Goal: Task Accomplishment & Management: Manage account settings

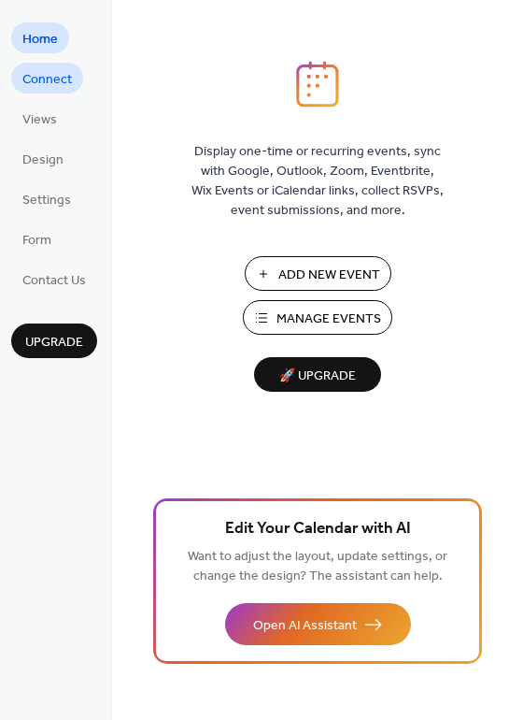
click at [42, 72] on span "Connect" at bounding box center [47, 80] width 50 height 20
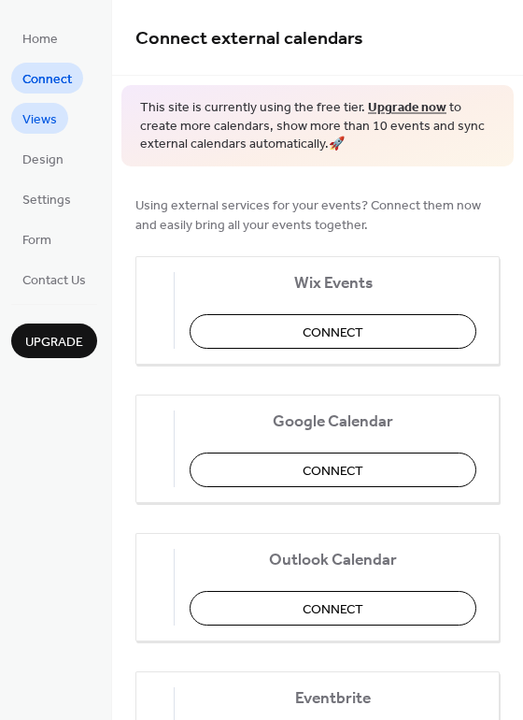
click at [42, 119] on span "Views" at bounding box center [39, 120] width 35 height 20
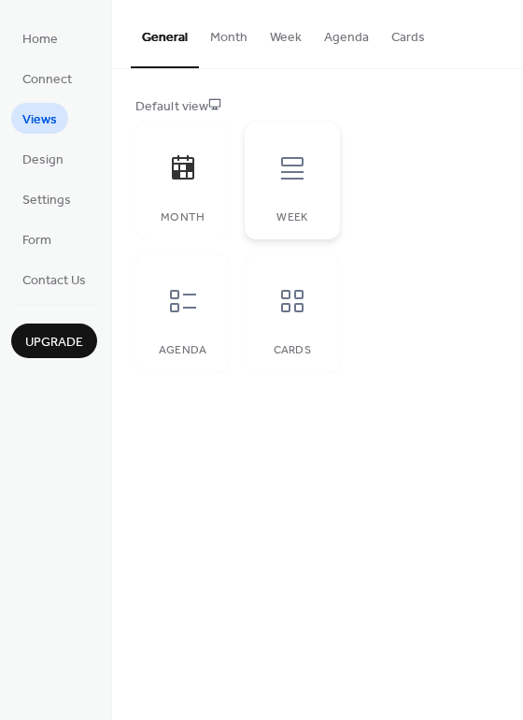
click at [284, 171] on icon at bounding box center [292, 168] width 22 height 22
click at [234, 36] on button "Month" at bounding box center [229, 33] width 60 height 66
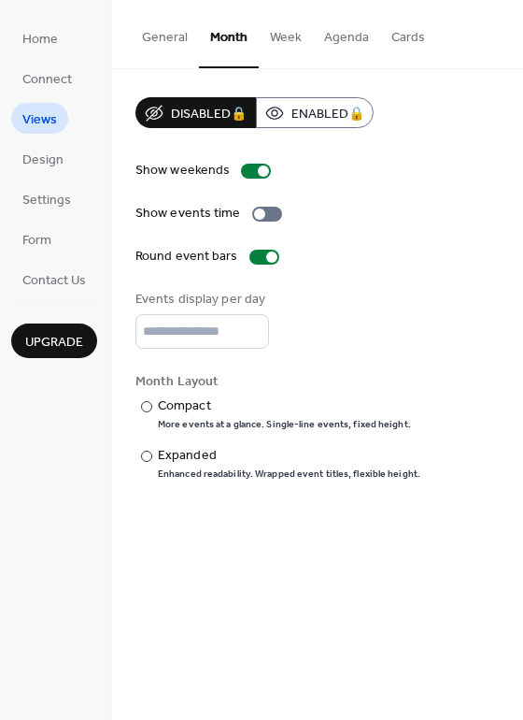
click at [284, 33] on button "Week" at bounding box center [286, 33] width 54 height 66
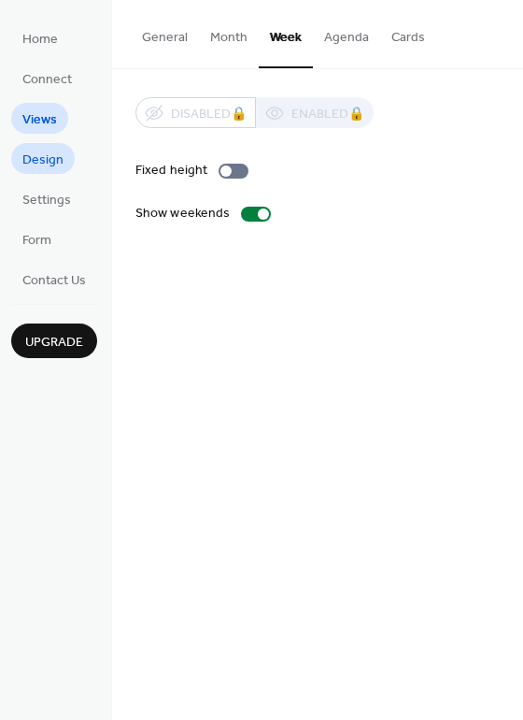
click at [21, 152] on link "Design" at bounding box center [43, 158] width 64 height 31
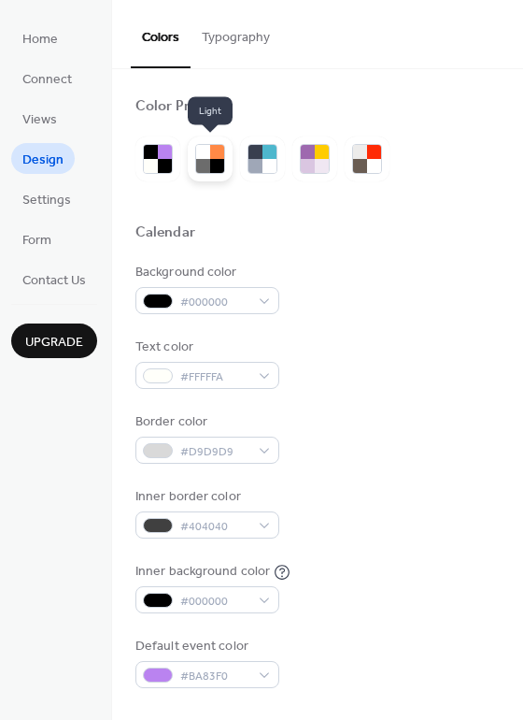
click at [217, 164] on div at bounding box center [217, 166] width 14 height 14
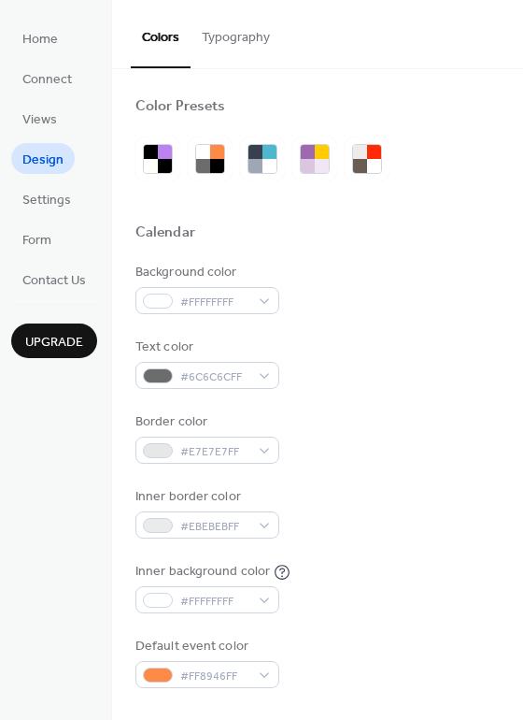
click at [238, 30] on button "Typography" at bounding box center [236, 33] width 91 height 66
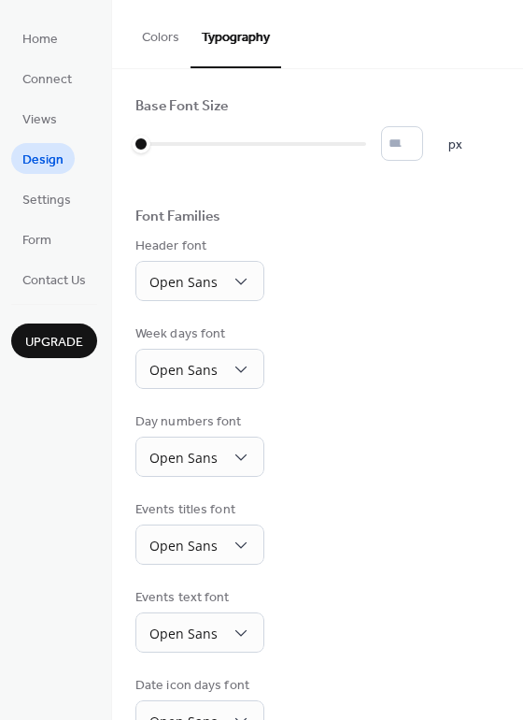
click at [150, 36] on button "Colors" at bounding box center [161, 33] width 60 height 66
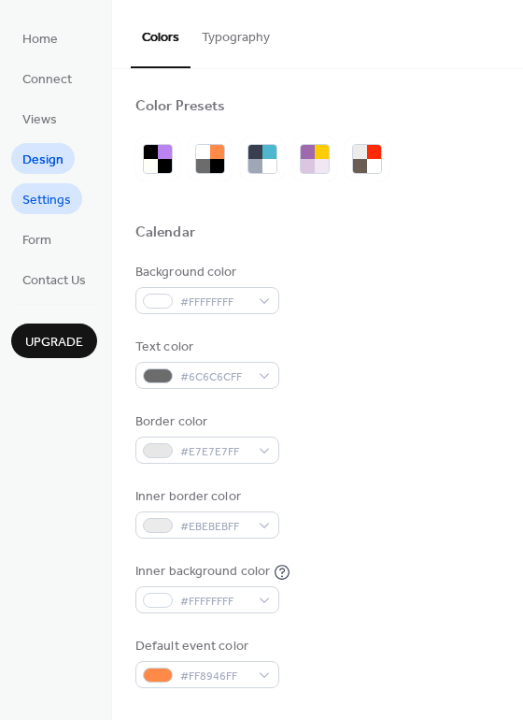
click at [20, 197] on link "Settings" at bounding box center [46, 198] width 71 height 31
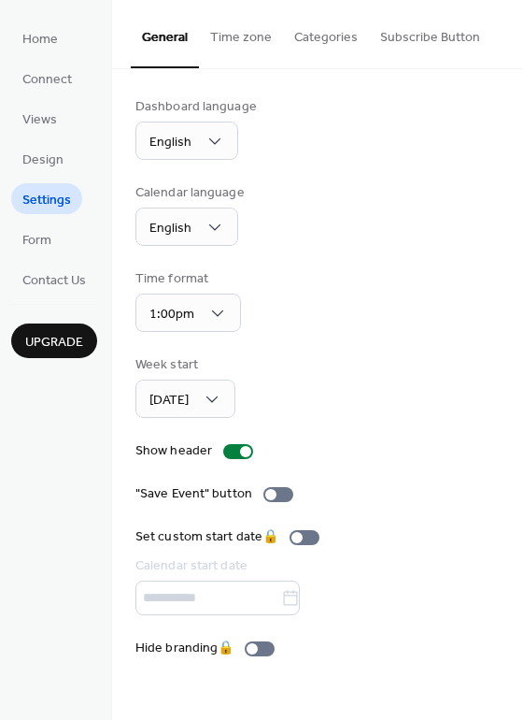
click at [247, 35] on button "Time zone" at bounding box center [241, 33] width 84 height 66
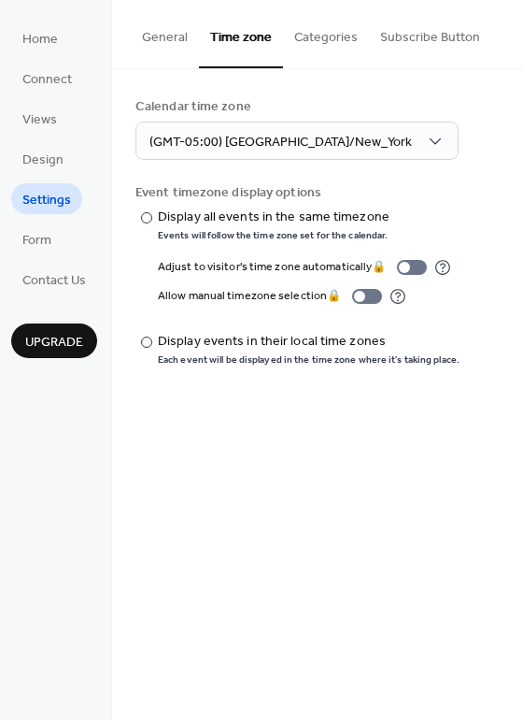
click at [326, 36] on button "Categories" at bounding box center [326, 33] width 86 height 66
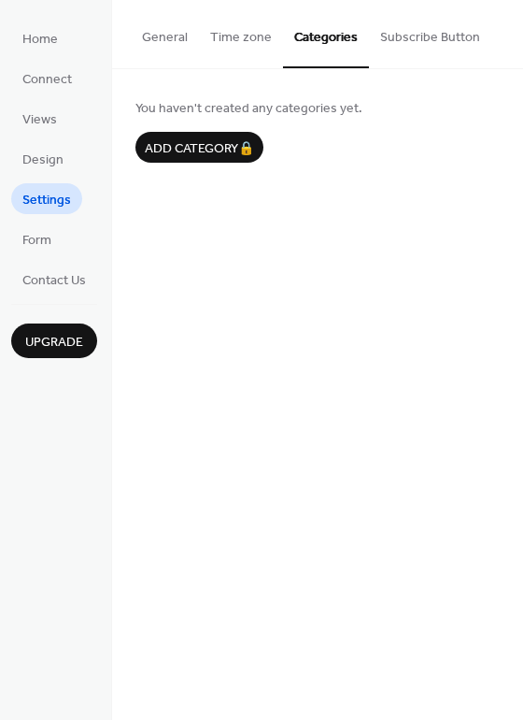
click at [412, 35] on button "Subscribe Button" at bounding box center [430, 33] width 122 height 66
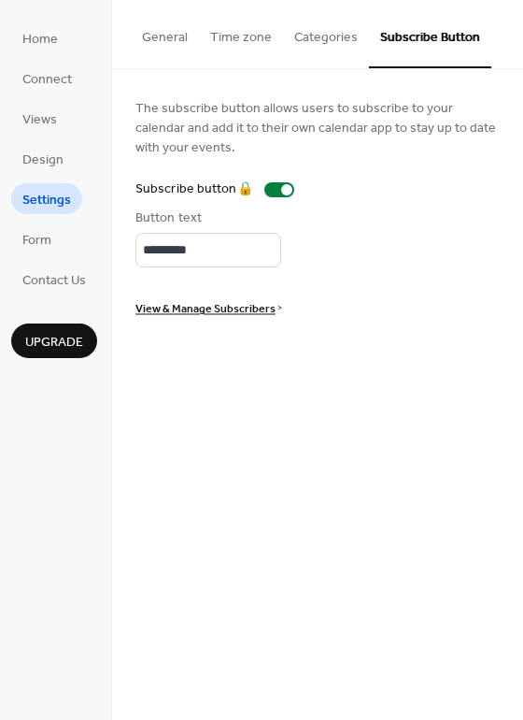
click at [167, 31] on button "General" at bounding box center [165, 33] width 68 height 66
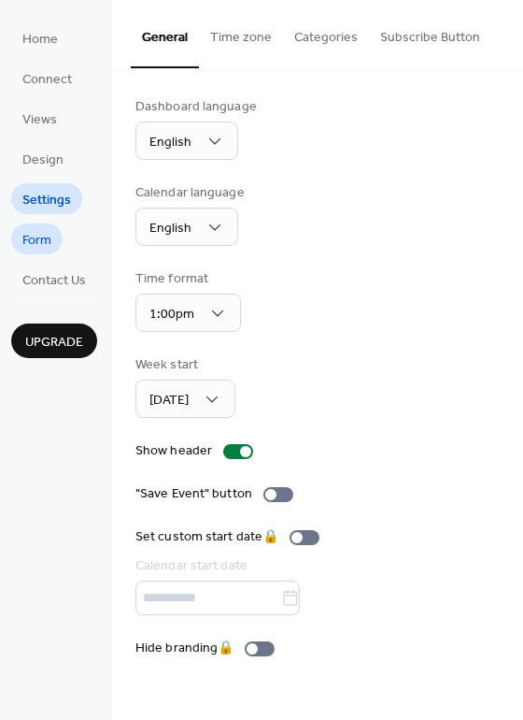
click at [21, 240] on link "Form" at bounding box center [36, 238] width 51 height 31
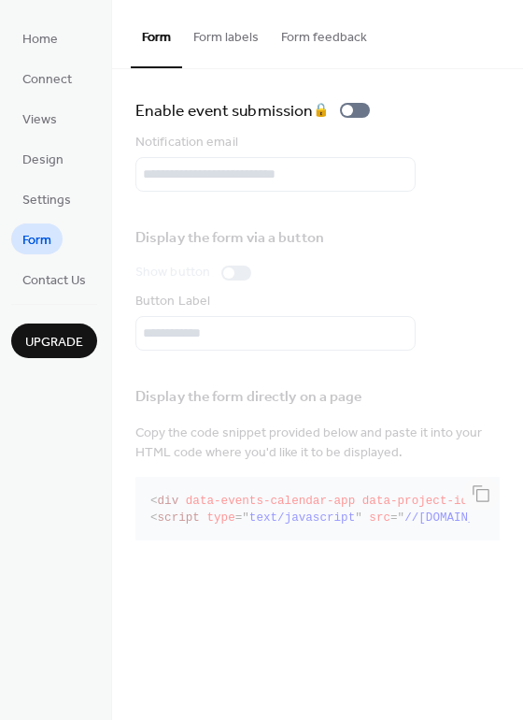
click at [215, 40] on button "Form labels" at bounding box center [226, 33] width 88 height 66
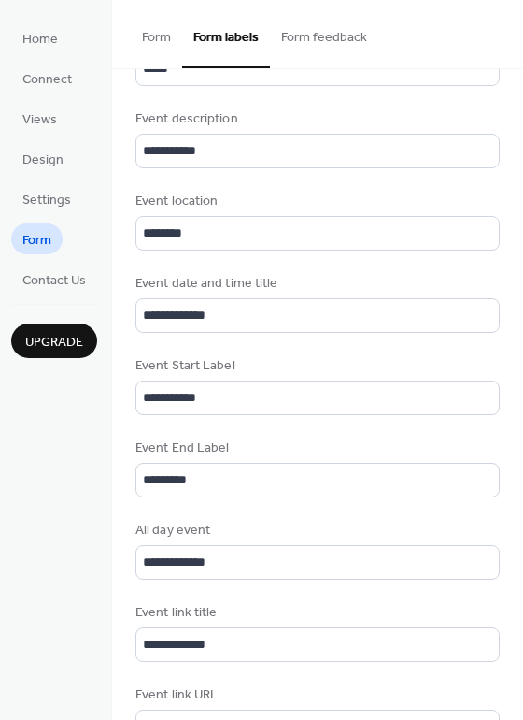
scroll to position [876, 0]
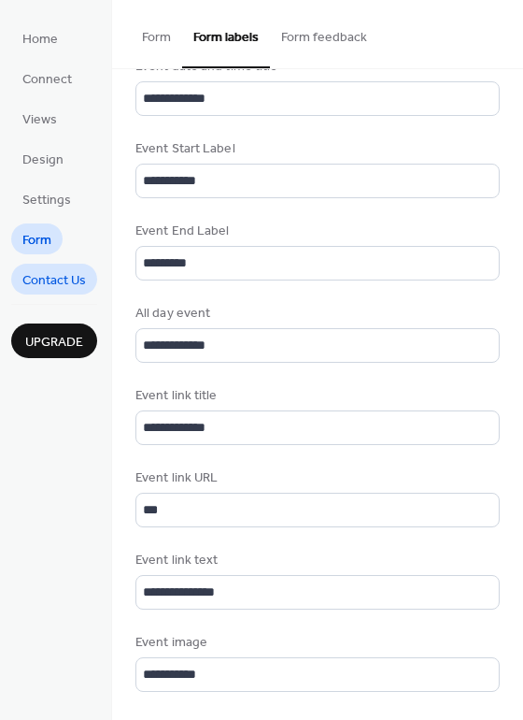
click at [52, 279] on span "Contact Us" at bounding box center [54, 281] width 64 height 20
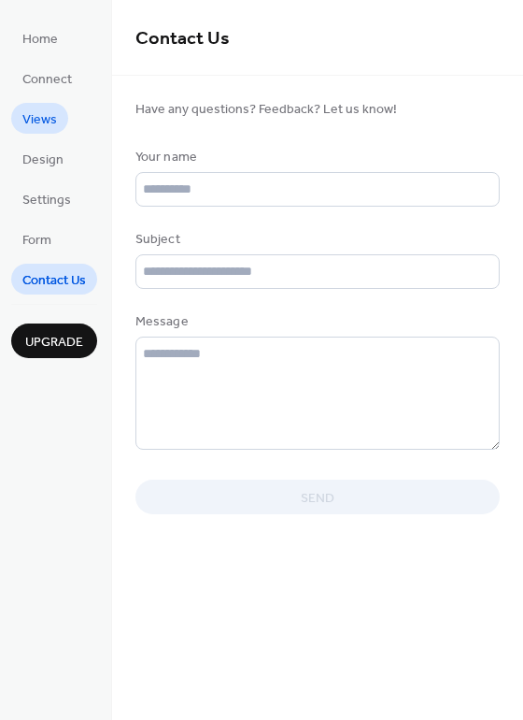
click at [51, 113] on span "Views" at bounding box center [39, 120] width 35 height 20
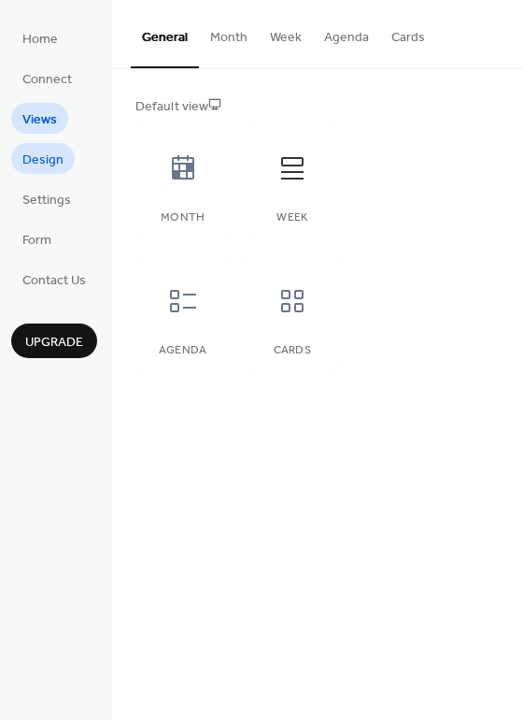
click at [40, 163] on span "Design" at bounding box center [42, 160] width 41 height 20
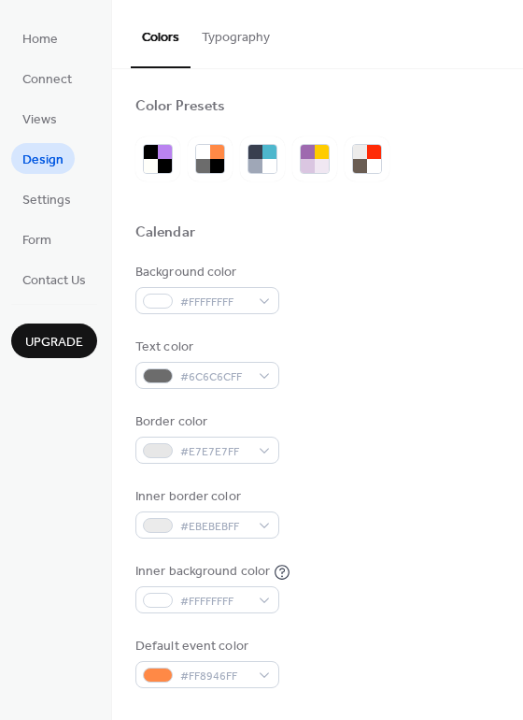
click at [50, 352] on span "Upgrade" at bounding box center [54, 343] width 58 height 20
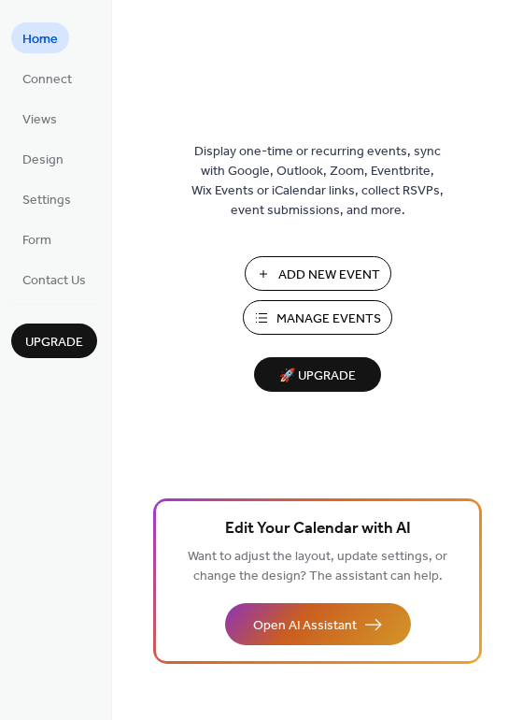
click at [307, 628] on span "Open AI Assistant" at bounding box center [305, 626] width 104 height 20
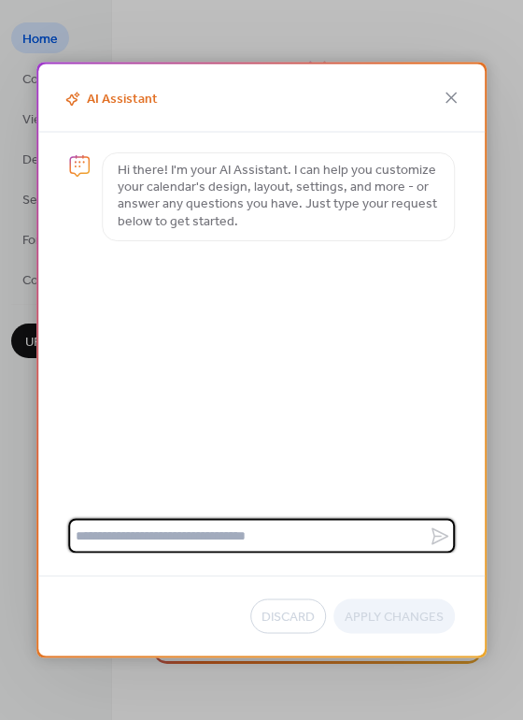
click at [385, 536] on textarea at bounding box center [248, 536] width 361 height 35
type textarea "**********"
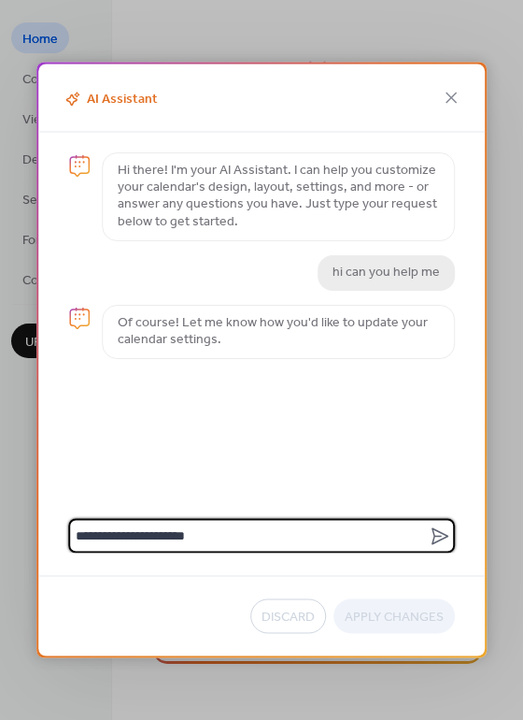
type textarea "**********"
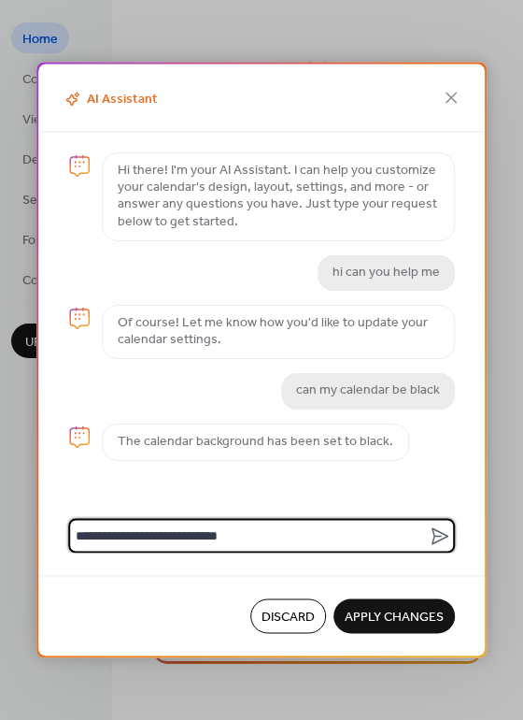
type textarea "**********"
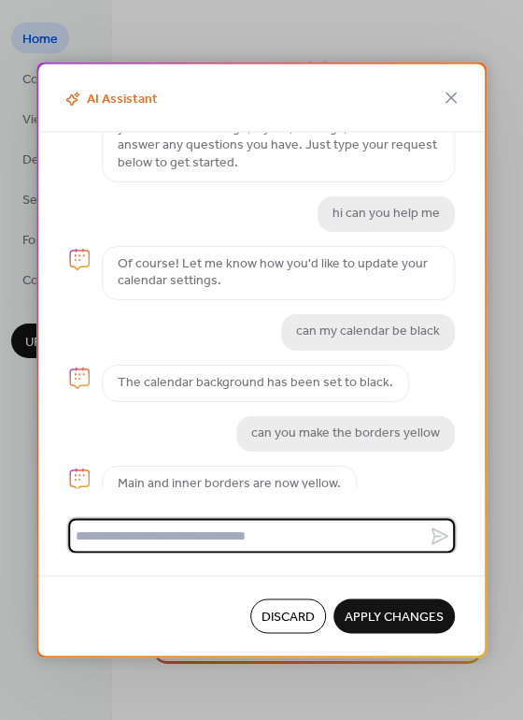
scroll to position [72, 0]
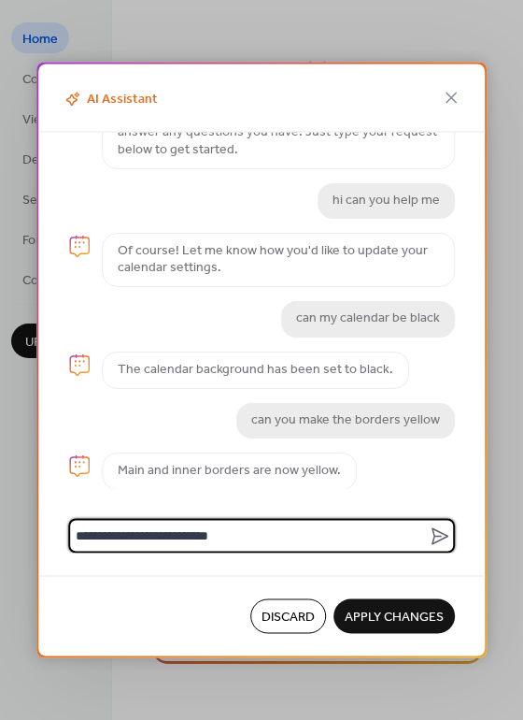
type textarea "**********"
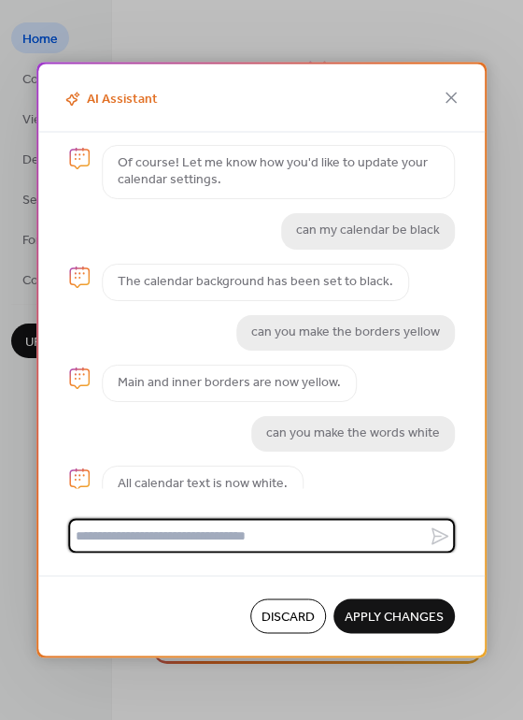
scroll to position [173, 0]
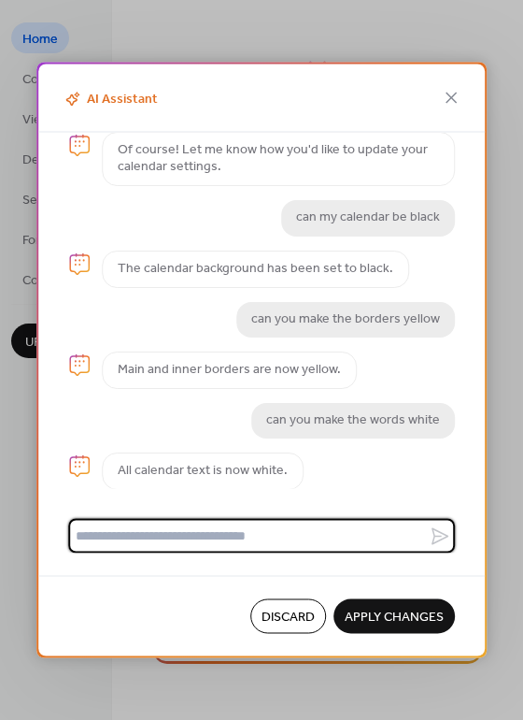
click at [279, 531] on textarea at bounding box center [248, 536] width 361 height 35
type textarea "**********"
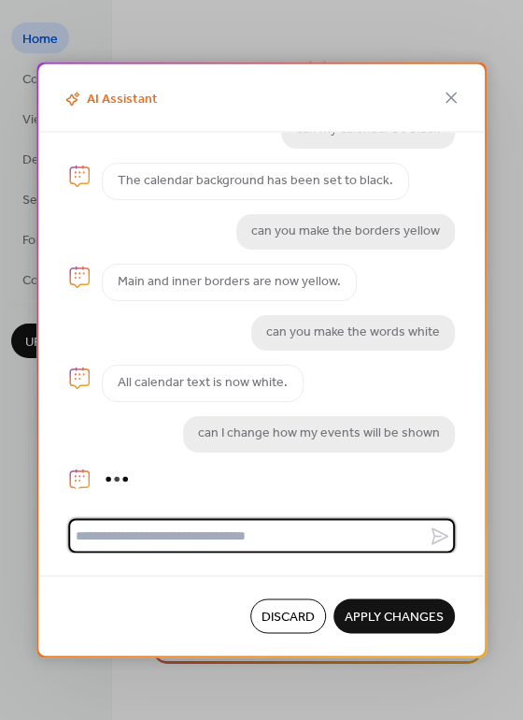
scroll to position [341, 0]
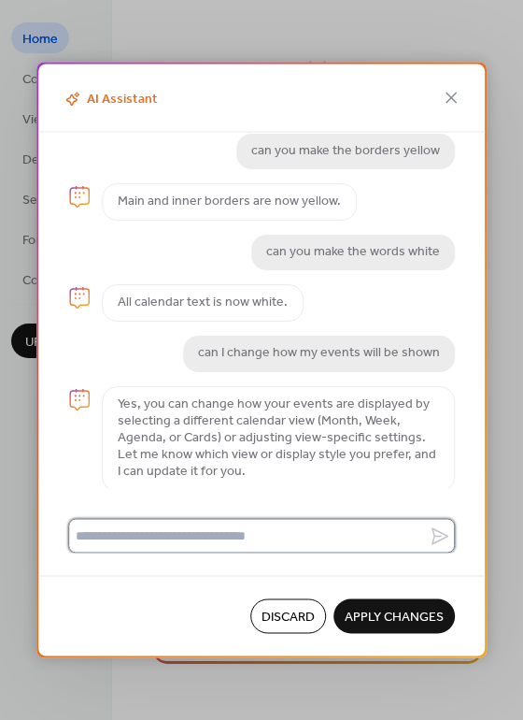
click at [228, 529] on textarea at bounding box center [248, 536] width 361 height 35
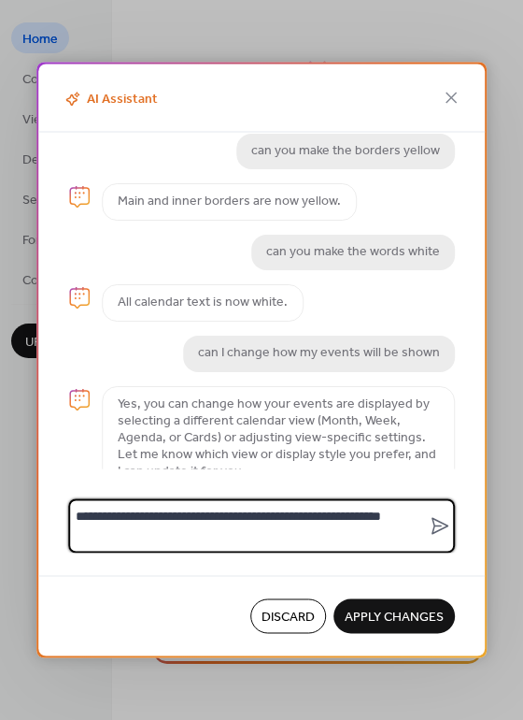
scroll to position [0, 0]
type textarea "**********"
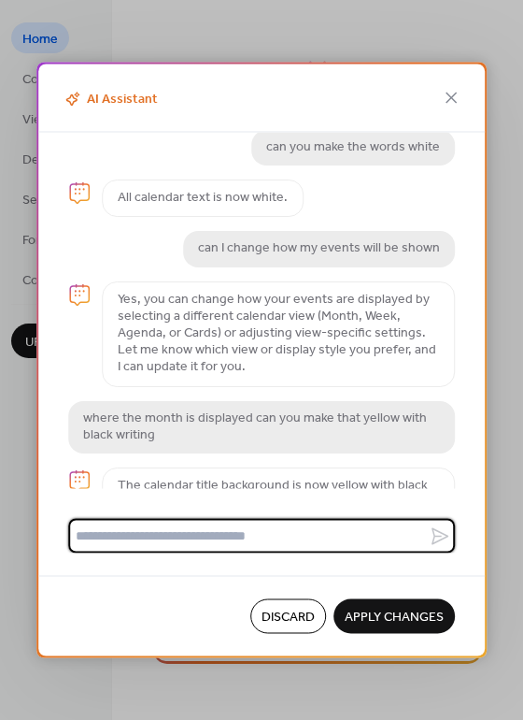
scroll to position [476, 0]
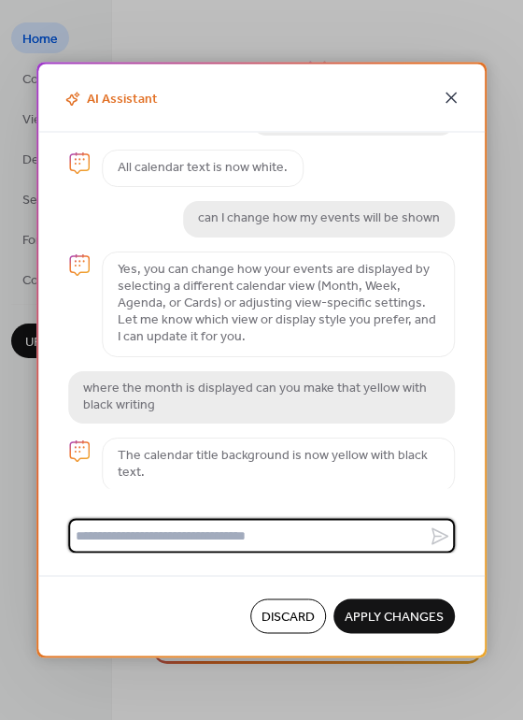
click at [444, 96] on icon at bounding box center [451, 98] width 22 height 22
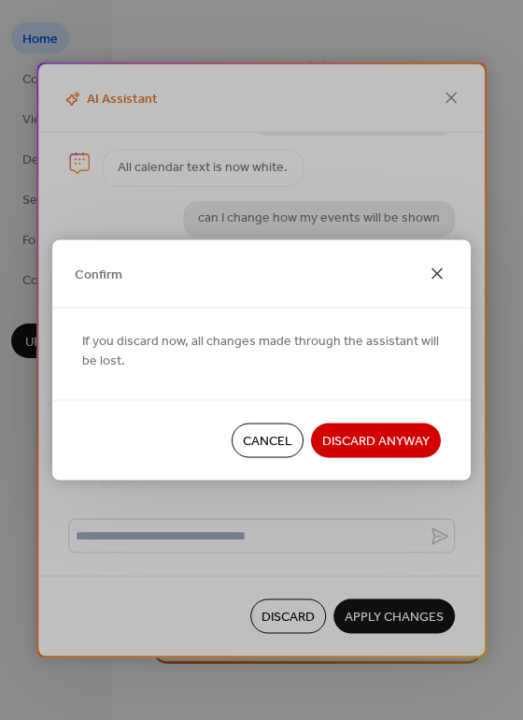
click at [435, 275] on icon at bounding box center [437, 274] width 22 height 22
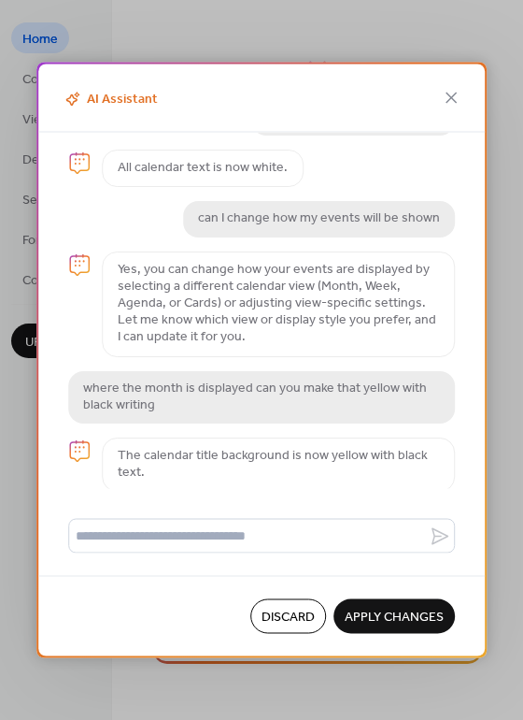
click at [379, 617] on span "Apply Changes" at bounding box center [394, 617] width 99 height 20
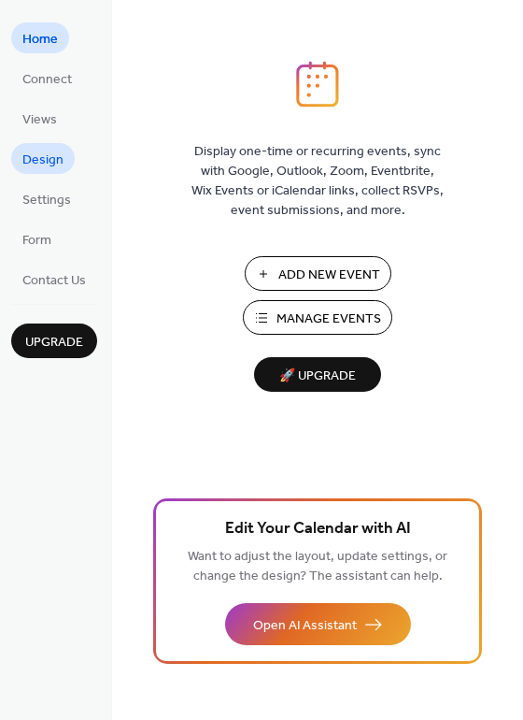
click at [34, 166] on span "Design" at bounding box center [42, 160] width 41 height 20
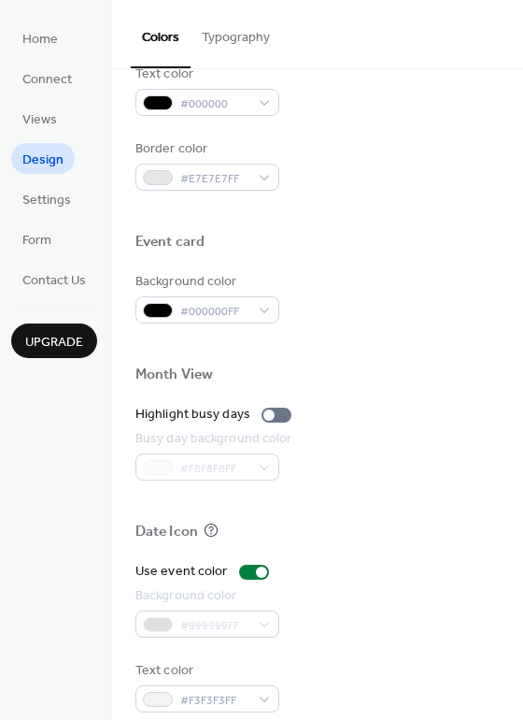
scroll to position [800, 0]
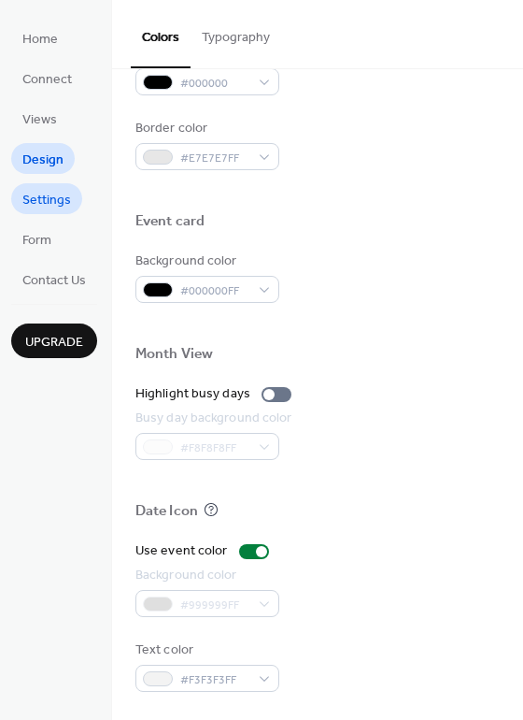
click at [47, 207] on span "Settings" at bounding box center [46, 201] width 49 height 20
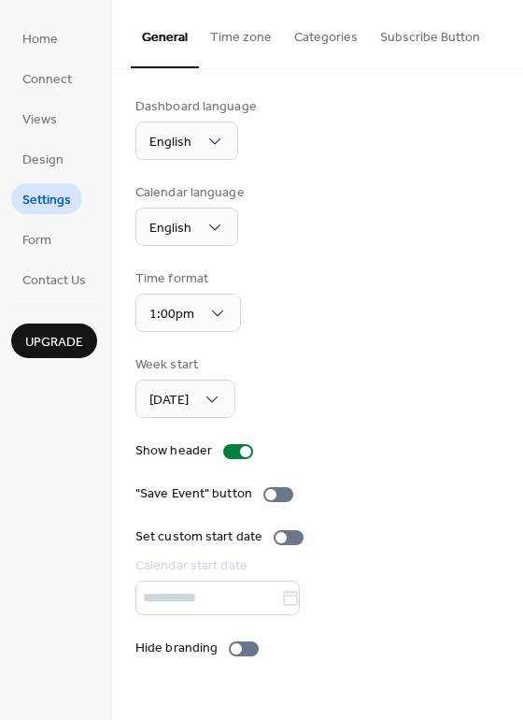
click at [230, 33] on button "Time zone" at bounding box center [241, 33] width 84 height 66
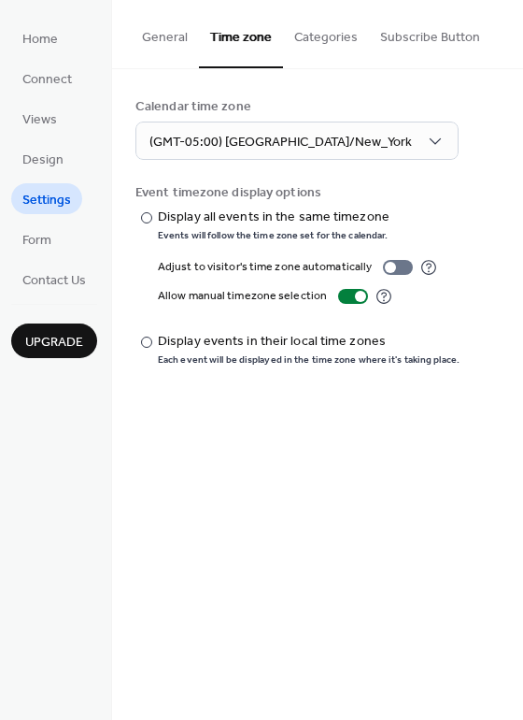
click at [331, 37] on button "Categories" at bounding box center [326, 33] width 86 height 66
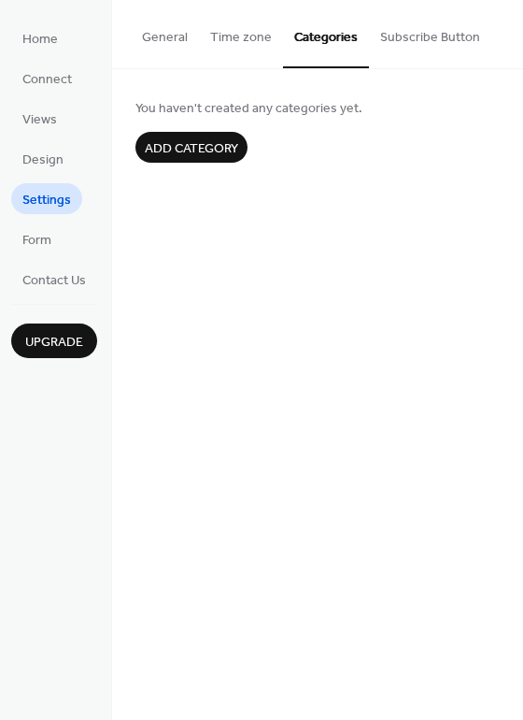
click at [429, 36] on button "Subscribe Button" at bounding box center [430, 33] width 122 height 66
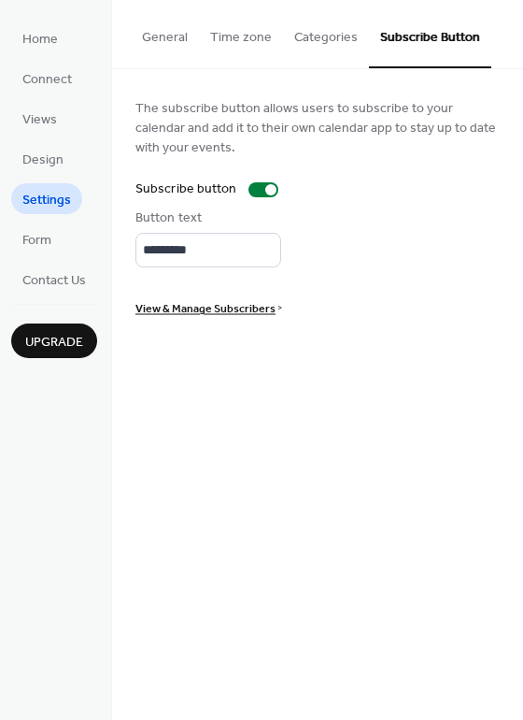
click at [243, 319] on span "View & Manage Subscribers" at bounding box center [206, 309] width 140 height 20
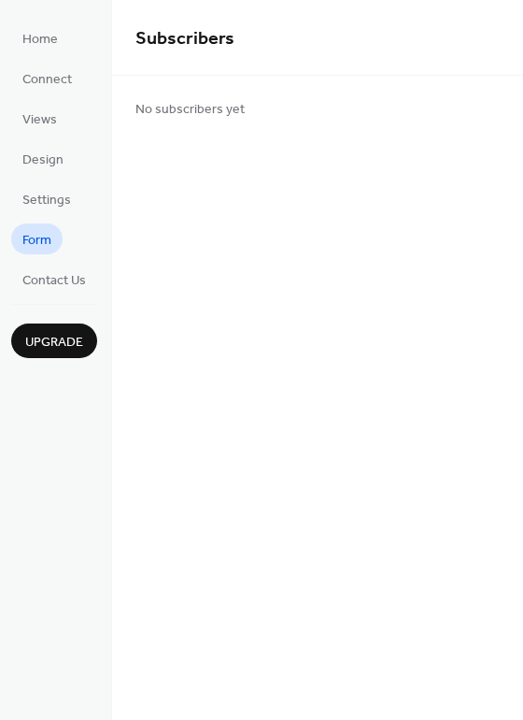
click at [31, 239] on span "Form" at bounding box center [36, 241] width 29 height 20
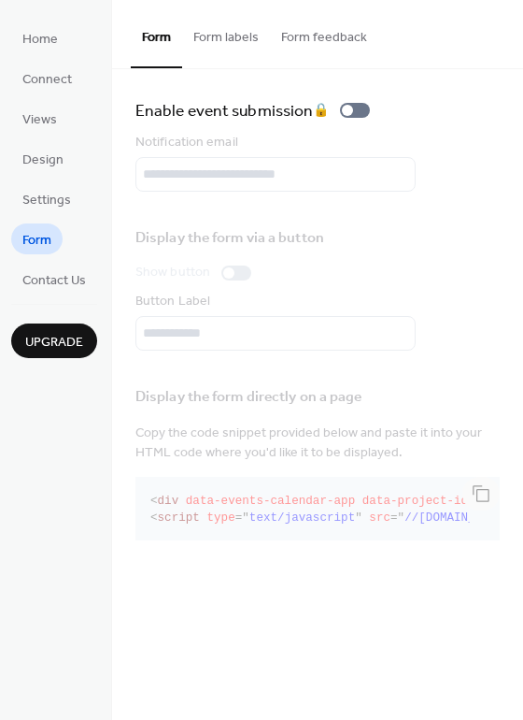
click at [222, 28] on button "Form labels" at bounding box center [226, 33] width 88 height 66
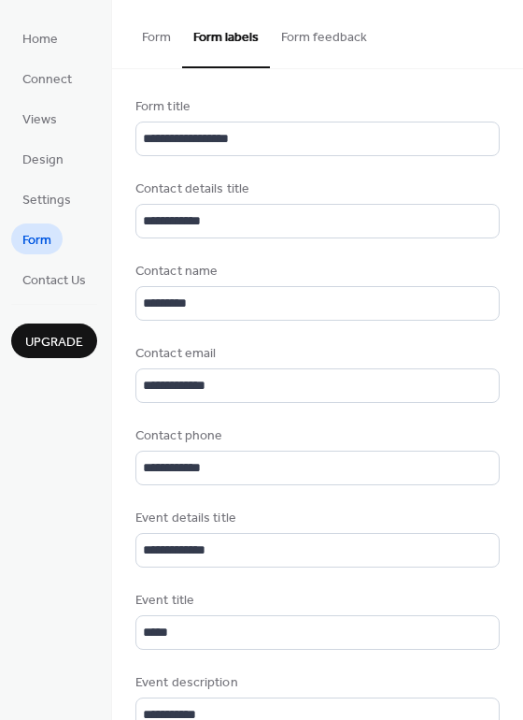
click at [322, 37] on button "Form feedback" at bounding box center [324, 33] width 108 height 66
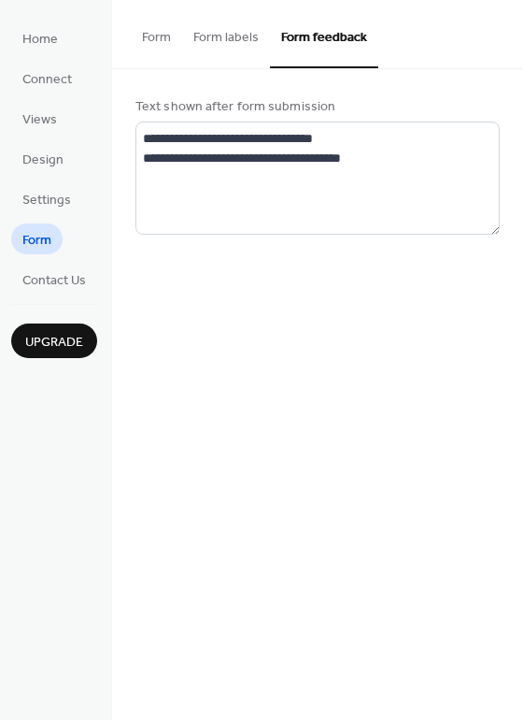
click at [152, 45] on button "Form" at bounding box center [156, 33] width 51 height 66
click at [155, 35] on button "Form" at bounding box center [156, 33] width 51 height 66
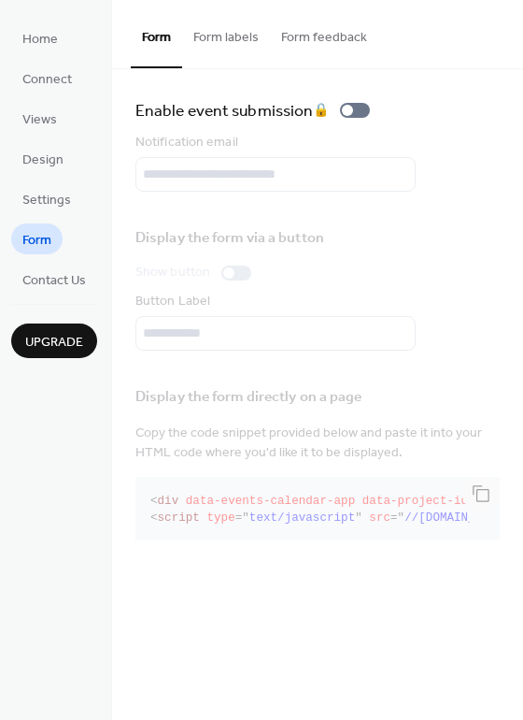
click at [218, 31] on button "Form labels" at bounding box center [226, 33] width 88 height 66
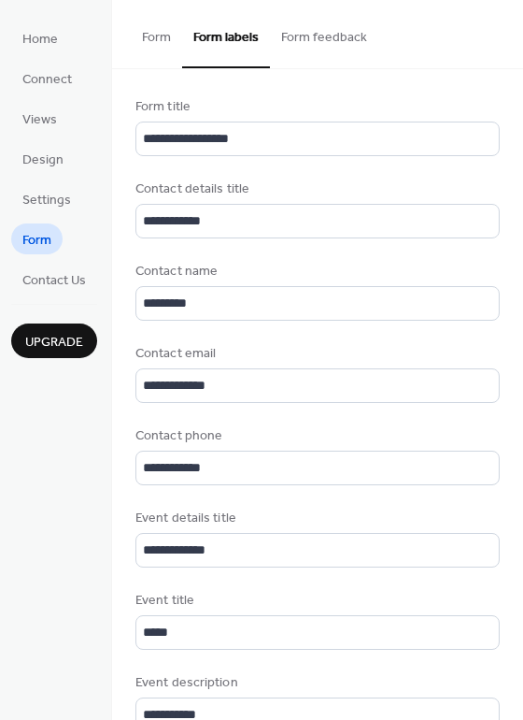
click at [159, 29] on button "Form" at bounding box center [156, 33] width 51 height 66
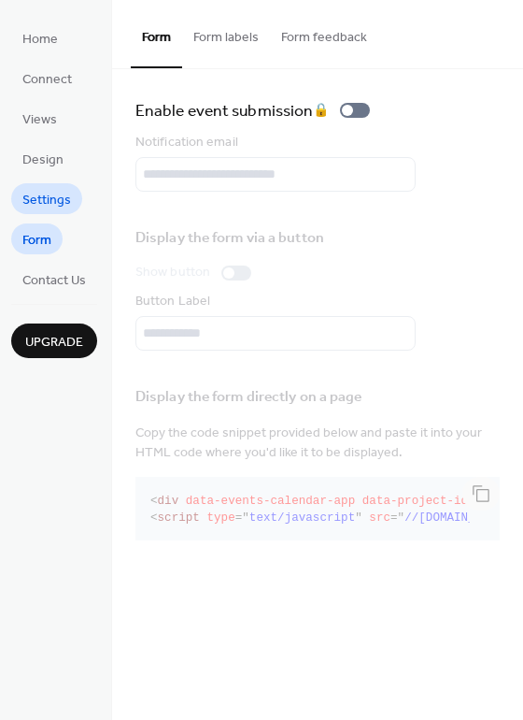
click at [46, 191] on span "Settings" at bounding box center [46, 201] width 49 height 20
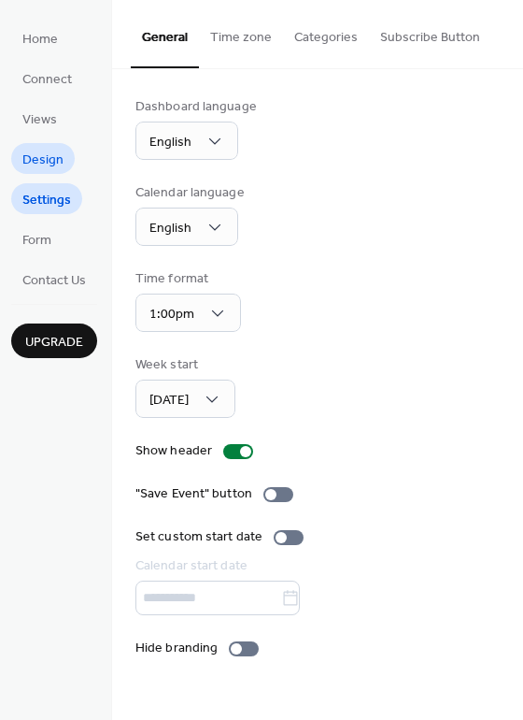
click at [34, 158] on span "Design" at bounding box center [42, 160] width 41 height 20
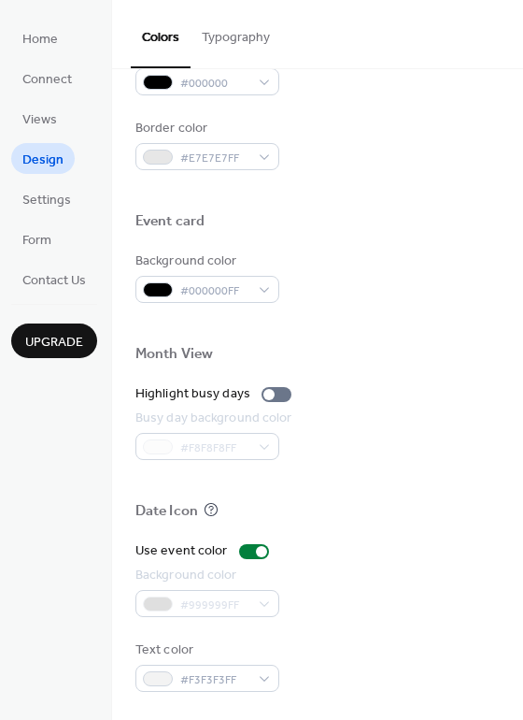
scroll to position [636, 0]
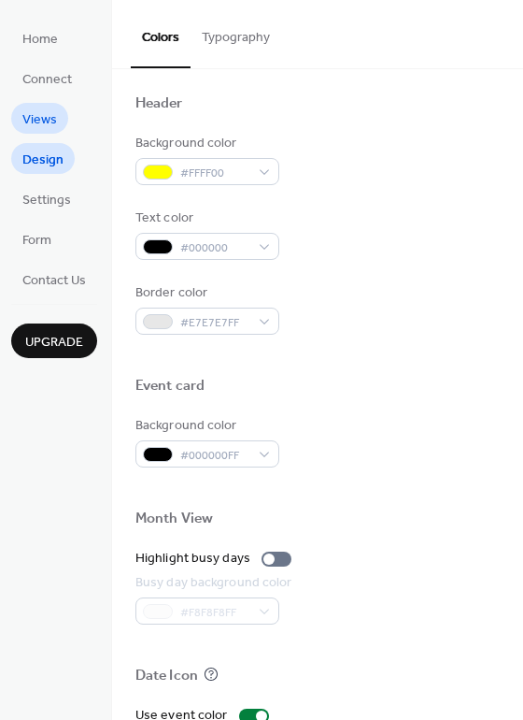
click at [23, 124] on span "Views" at bounding box center [39, 120] width 35 height 20
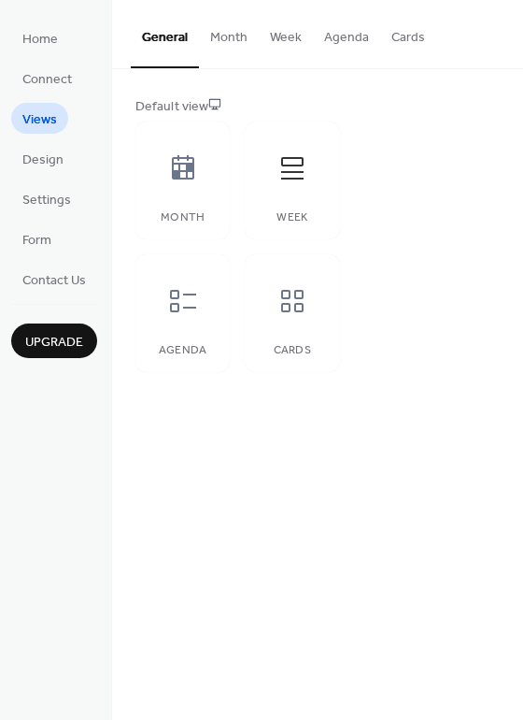
click at [231, 37] on button "Month" at bounding box center [229, 33] width 60 height 66
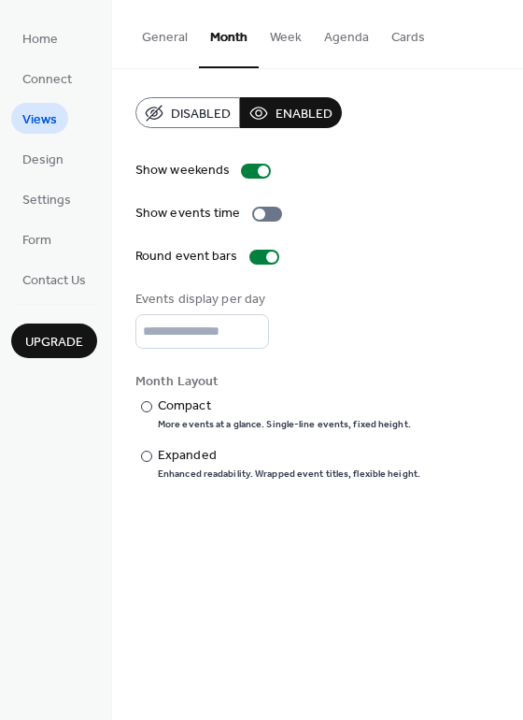
click at [284, 37] on button "Week" at bounding box center [286, 33] width 54 height 66
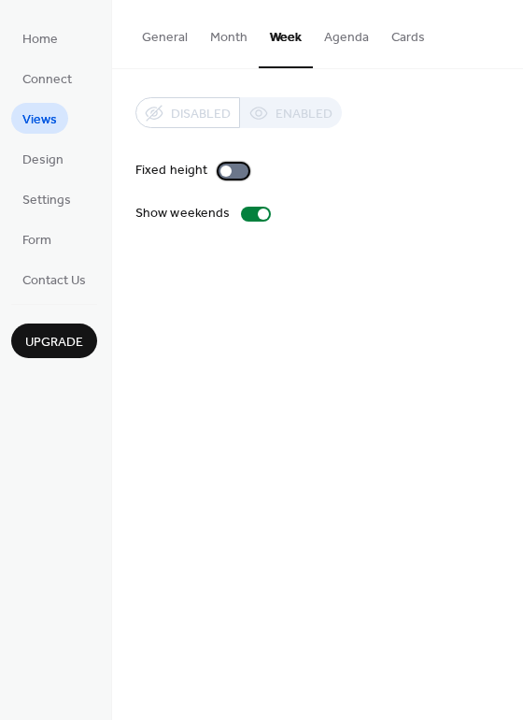
click at [222, 175] on div at bounding box center [226, 170] width 11 height 11
click at [241, 176] on div at bounding box center [241, 170] width 11 height 11
click at [349, 33] on button "Agenda" at bounding box center [346, 33] width 67 height 66
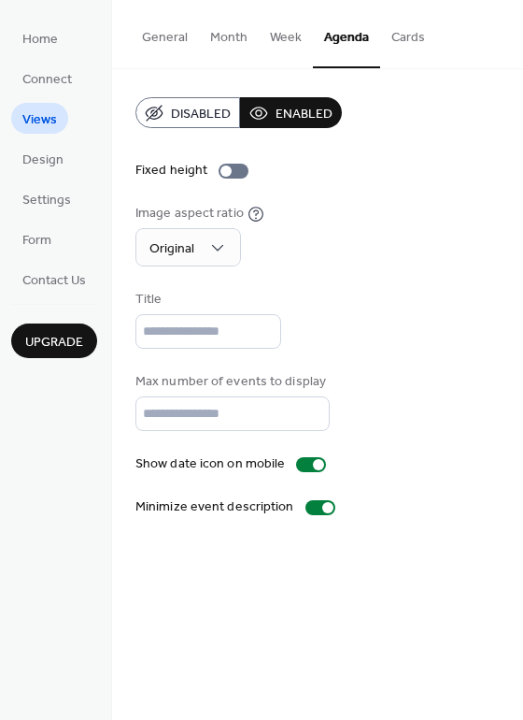
click at [393, 34] on button "Cards" at bounding box center [408, 33] width 56 height 66
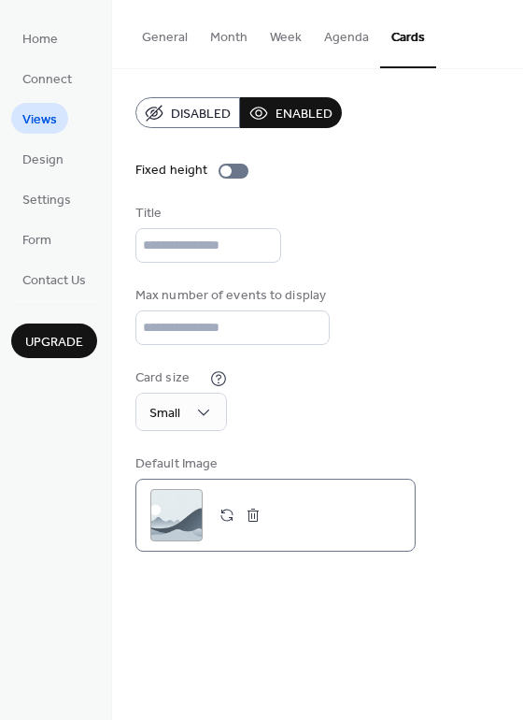
click at [165, 535] on div ";" at bounding box center [176, 515] width 52 height 52
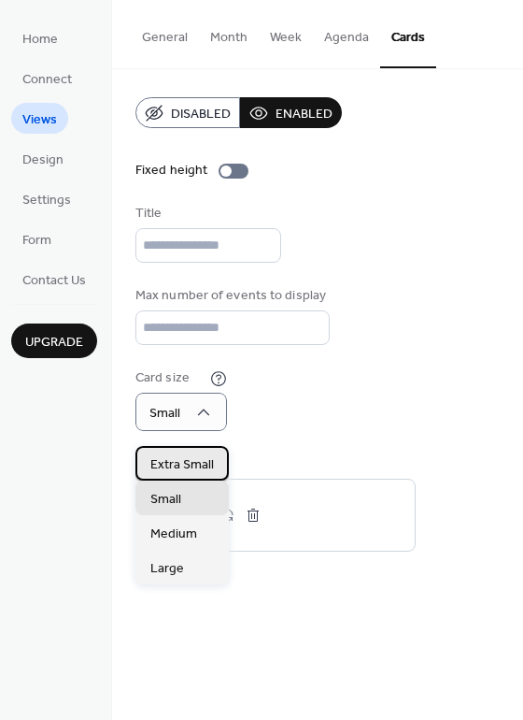
click at [190, 470] on span "Extra Small" at bounding box center [182, 465] width 64 height 20
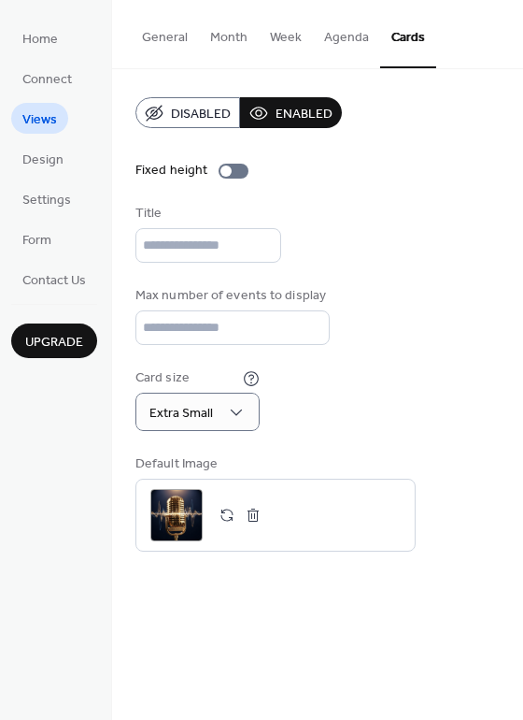
click at [343, 35] on button "Agenda" at bounding box center [346, 33] width 67 height 66
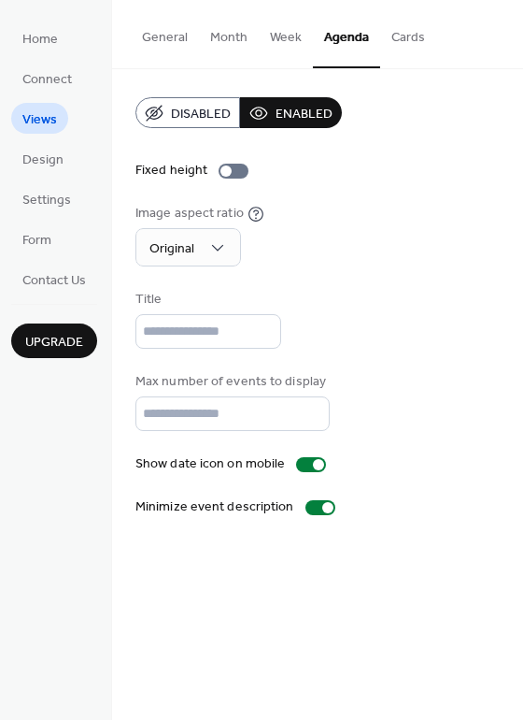
click at [290, 36] on button "Week" at bounding box center [286, 33] width 54 height 66
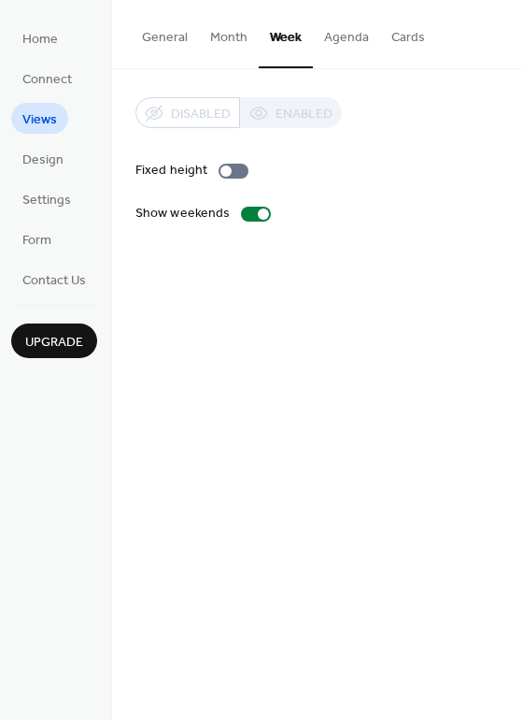
click at [222, 43] on button "Month" at bounding box center [229, 33] width 60 height 66
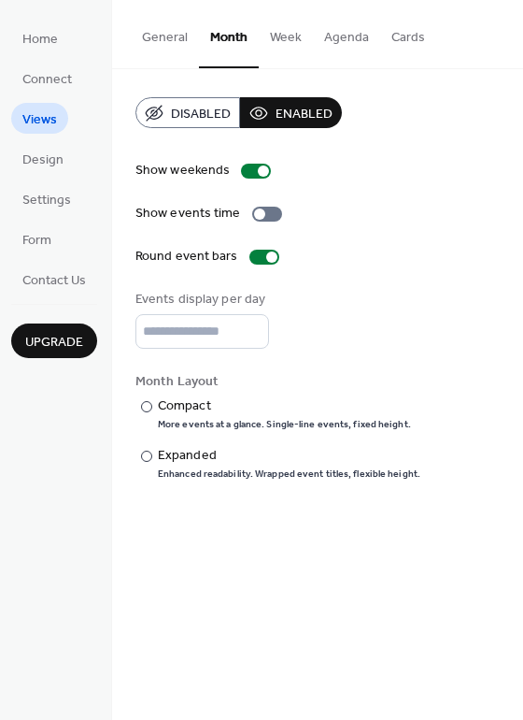
click at [273, 42] on button "Week" at bounding box center [286, 33] width 54 height 66
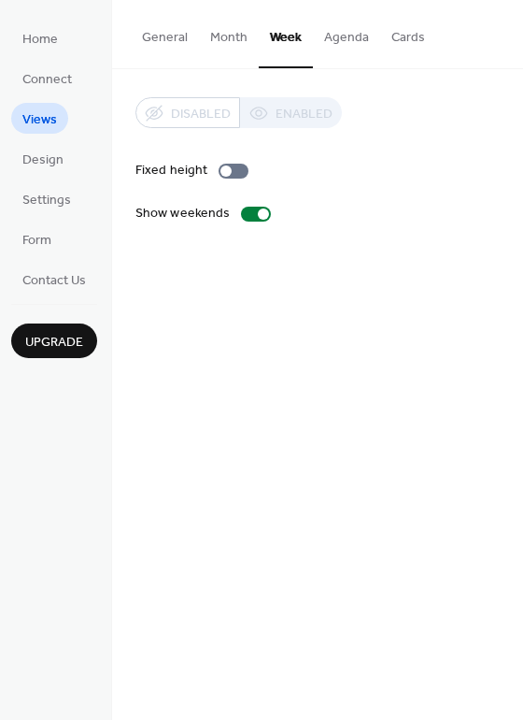
click at [159, 31] on button "General" at bounding box center [165, 33] width 68 height 66
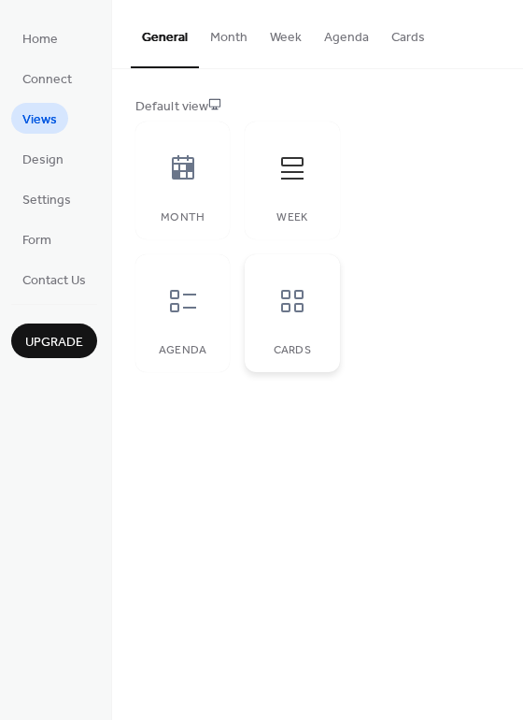
click at [287, 279] on div at bounding box center [292, 301] width 56 height 56
click at [191, 327] on div at bounding box center [183, 301] width 56 height 56
click at [278, 324] on div at bounding box center [292, 301] width 56 height 56
click at [180, 177] on icon at bounding box center [183, 168] width 30 height 30
click at [179, 302] on icon at bounding box center [183, 301] width 30 height 30
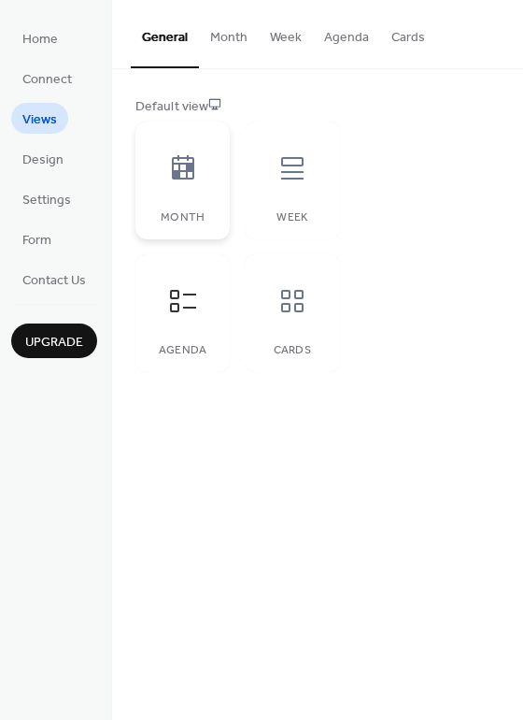
click at [181, 205] on div "Month" at bounding box center [183, 180] width 94 height 118
click at [282, 311] on icon at bounding box center [292, 301] width 22 height 22
click at [52, 170] on span "Design" at bounding box center [42, 160] width 41 height 20
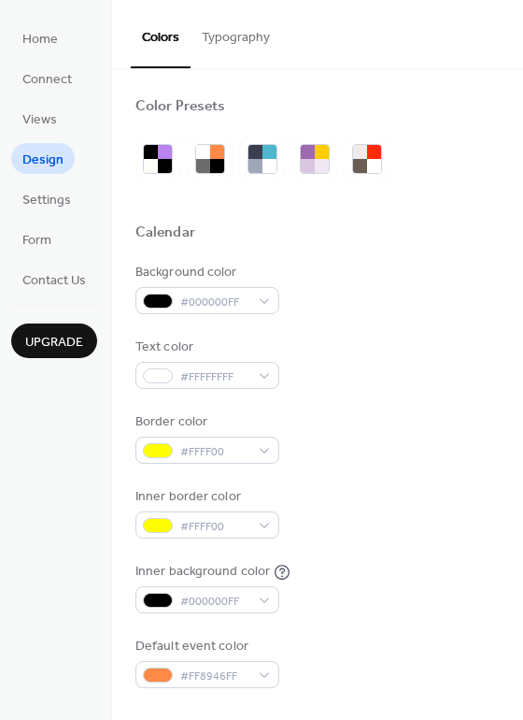
click at [229, 28] on button "Typography" at bounding box center [236, 33] width 91 height 66
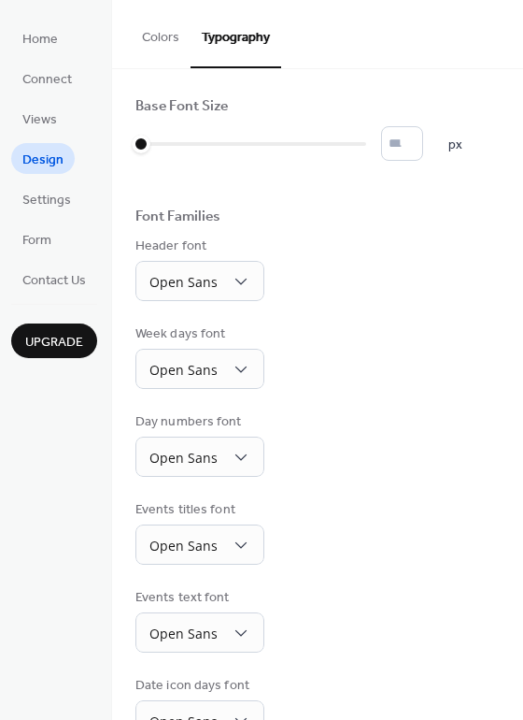
click at [224, 37] on button "Typography" at bounding box center [236, 34] width 91 height 68
click at [50, 202] on span "Settings" at bounding box center [46, 201] width 49 height 20
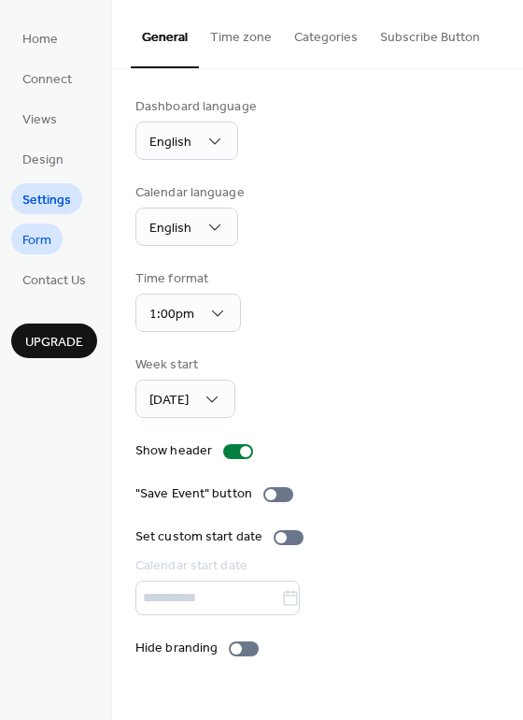
click at [40, 238] on span "Form" at bounding box center [36, 241] width 29 height 20
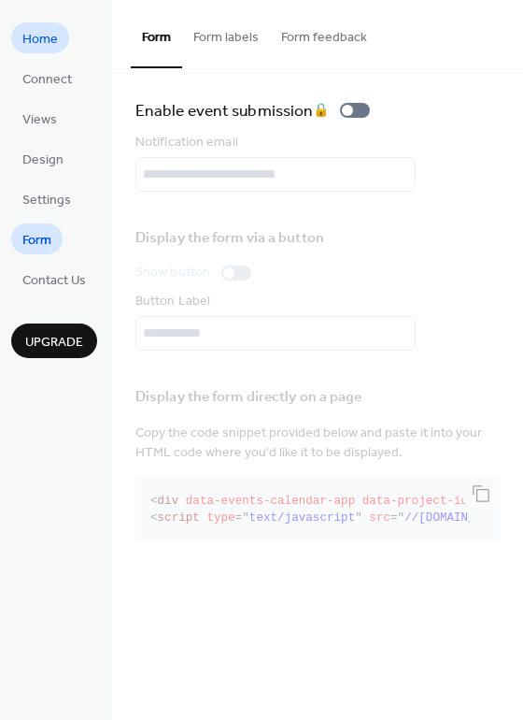
click at [42, 40] on span "Home" at bounding box center [40, 40] width 36 height 20
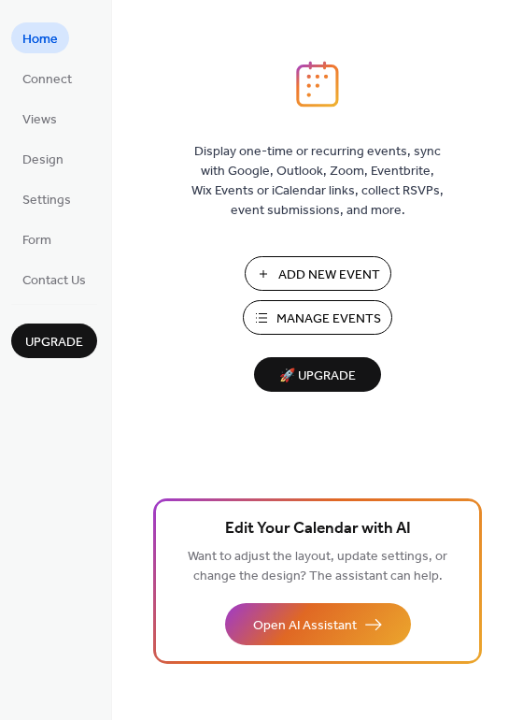
click at [303, 271] on span "Add New Event" at bounding box center [330, 275] width 102 height 20
